Goal: Task Accomplishment & Management: Use online tool/utility

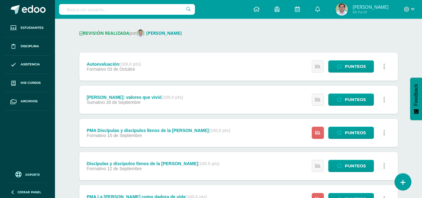
scroll to position [78, 0]
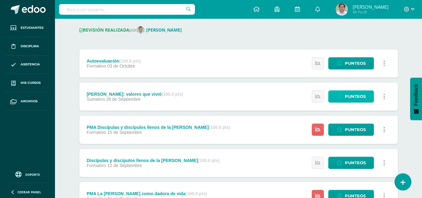
click at [346, 96] on span "Punteos" at bounding box center [355, 97] width 21 height 12
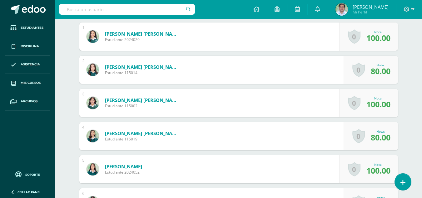
scroll to position [198, 0]
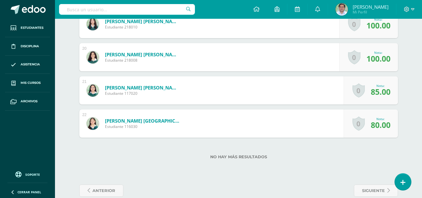
scroll to position [811, 0]
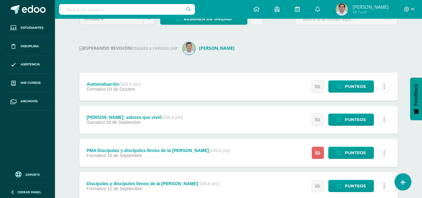
scroll to position [64, 0]
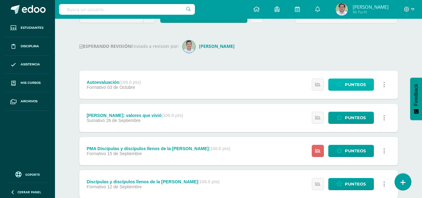
click at [351, 87] on span "Punteos" at bounding box center [355, 85] width 21 height 12
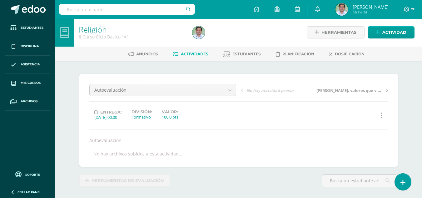
scroll to position [1, 0]
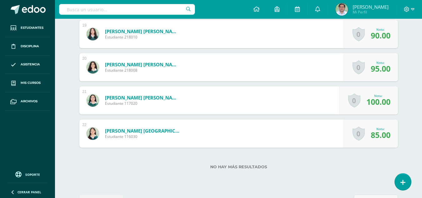
scroll to position [801, 0]
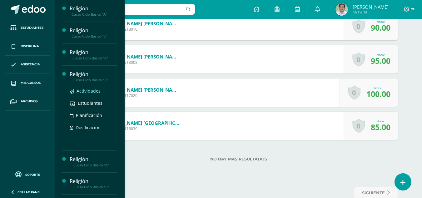
click at [92, 90] on span "Actividades" at bounding box center [89, 91] width 24 height 6
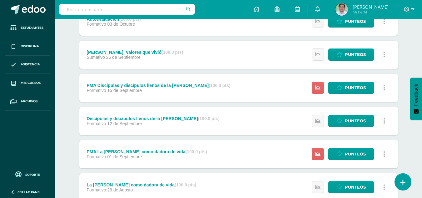
scroll to position [172, 0]
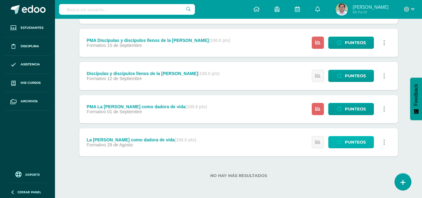
click at [350, 143] on span "Punteos" at bounding box center [355, 142] width 21 height 12
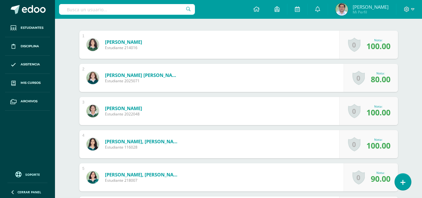
scroll to position [191, 0]
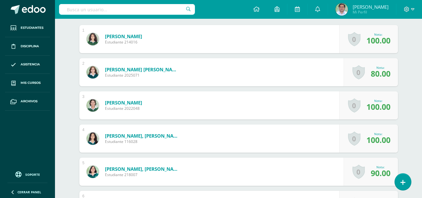
scroll to position [194, 0]
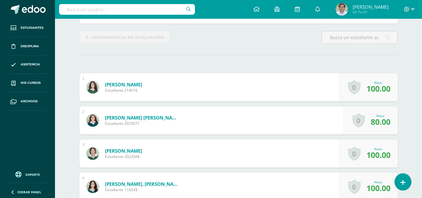
scroll to position [144, 0]
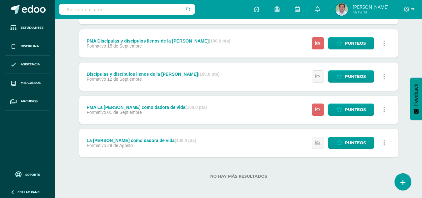
scroll to position [172, 0]
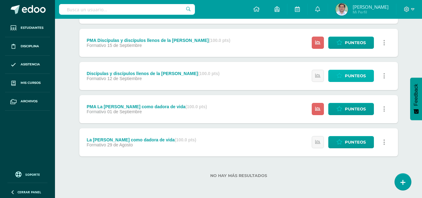
click at [352, 77] on span "Punteos" at bounding box center [355, 76] width 21 height 12
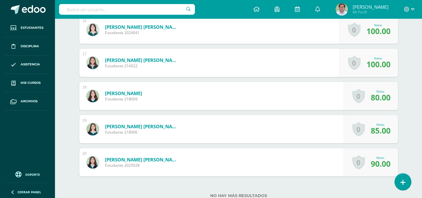
scroll to position [726, 0]
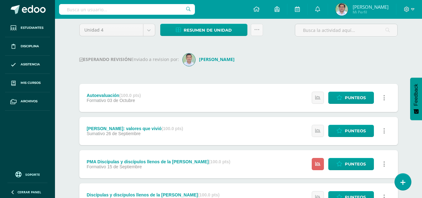
scroll to position [58, 0]
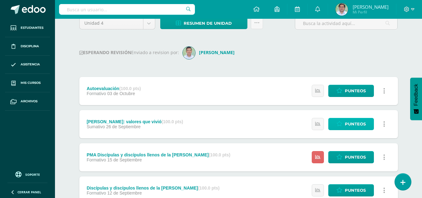
click at [353, 120] on span "Punteos" at bounding box center [355, 124] width 21 height 12
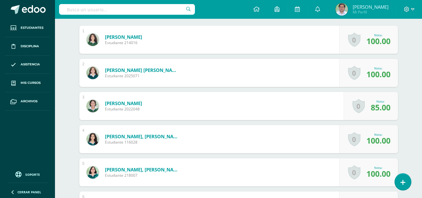
scroll to position [193, 0]
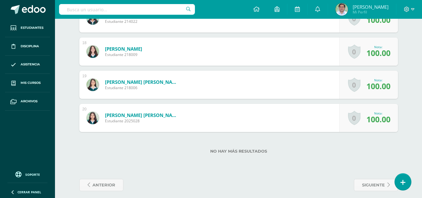
scroll to position [743, 0]
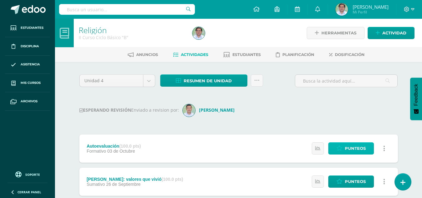
click at [352, 146] on span "Punteos" at bounding box center [355, 149] width 21 height 12
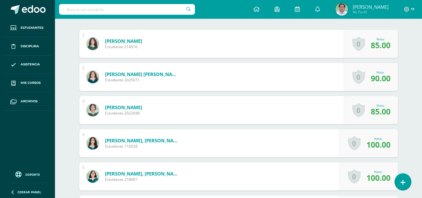
scroll to position [195, 0]
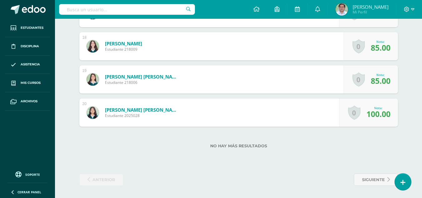
scroll to position [748, 0]
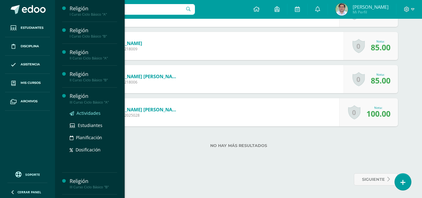
click at [88, 116] on link "Actividades" at bounding box center [94, 112] width 48 height 7
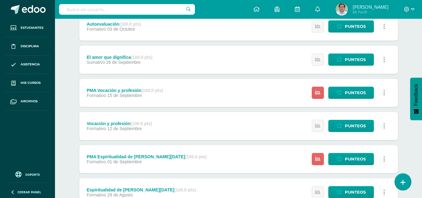
scroll to position [152, 0]
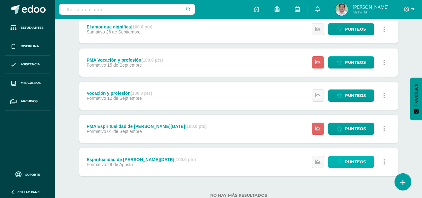
click at [352, 165] on span "Punteos" at bounding box center [355, 162] width 21 height 12
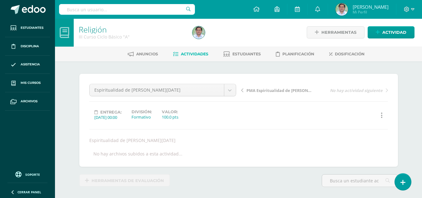
scroll to position [1, 0]
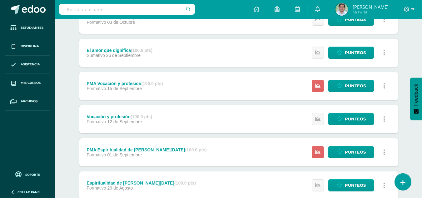
scroll to position [172, 0]
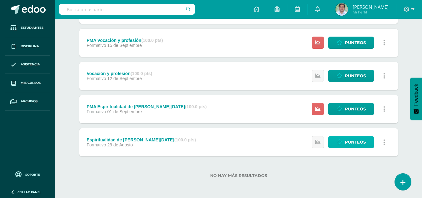
click at [345, 144] on link "Punteos" at bounding box center [352, 142] width 46 height 12
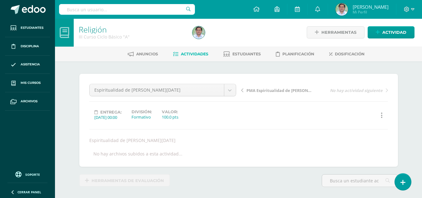
scroll to position [1, 0]
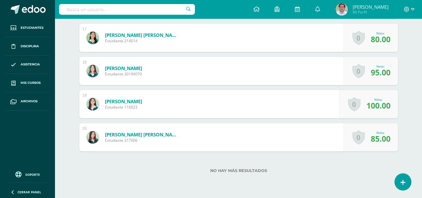
scroll to position [711, 0]
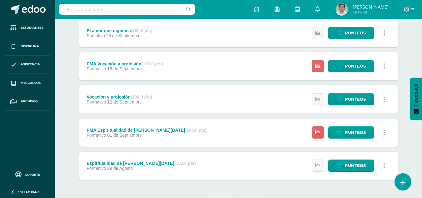
scroll to position [141, 0]
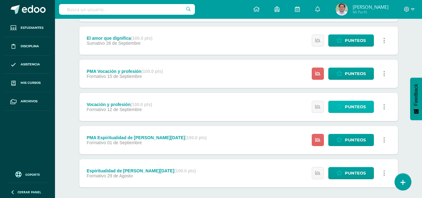
click at [346, 110] on span "Punteos" at bounding box center [355, 107] width 21 height 12
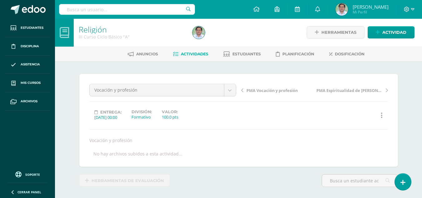
scroll to position [1, 0]
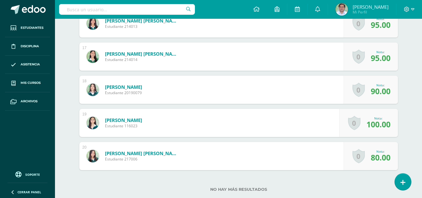
scroll to position [714, 0]
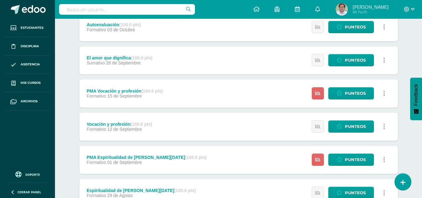
scroll to position [115, 0]
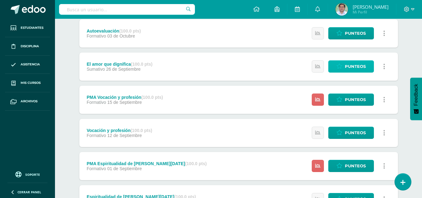
click at [355, 65] on span "Punteos" at bounding box center [355, 67] width 21 height 12
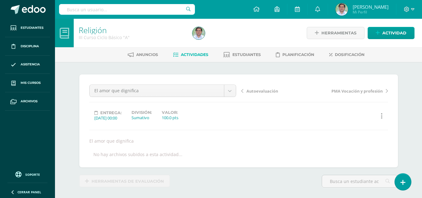
scroll to position [0, 0]
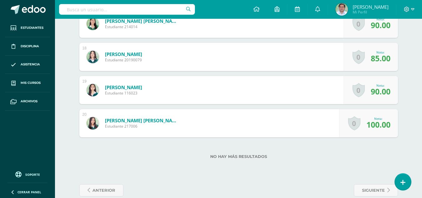
scroll to position [739, 0]
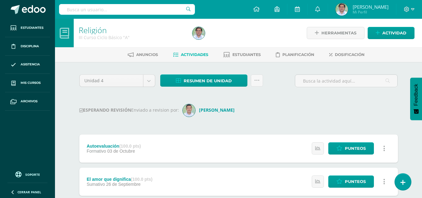
click at [353, 157] on div "Estatus de Actividad: 0 Estudiantes sin calificar 0 Estudiantes con cero Media …" at bounding box center [351, 148] width 96 height 28
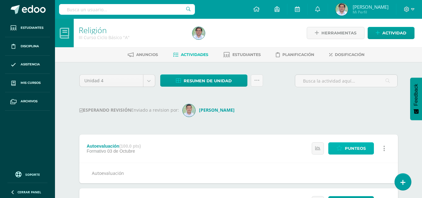
click at [352, 147] on span "Punteos" at bounding box center [355, 149] width 21 height 12
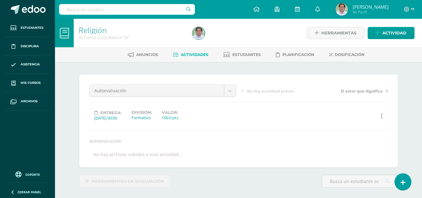
click at [403, 108] on div "¿Estás seguro que quieres eliminar esta actividad? Esto borrará la actividad y …" at bounding box center [239, 154] width 344 height 185
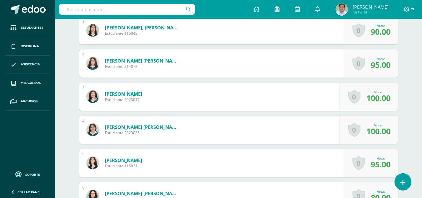
scroll to position [201, 0]
